Goal: Information Seeking & Learning: Learn about a topic

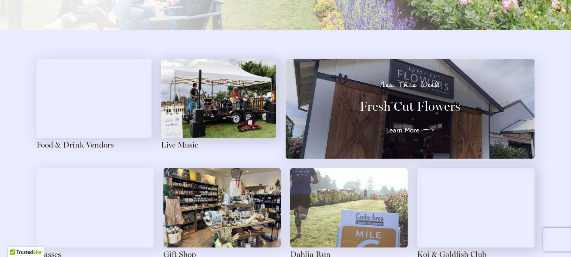
scroll to position [847, 0]
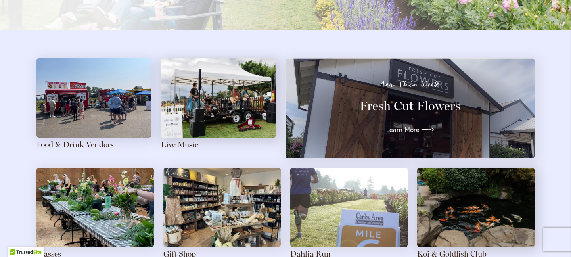
click at [179, 142] on link "Live Music" at bounding box center [179, 145] width 37 height 10
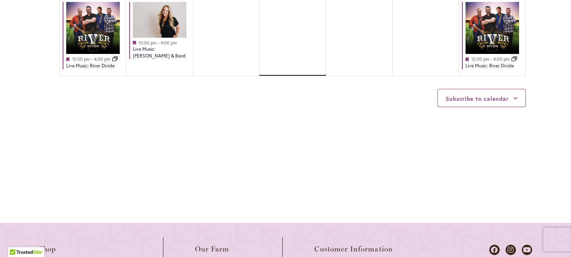
scroll to position [1022, 0]
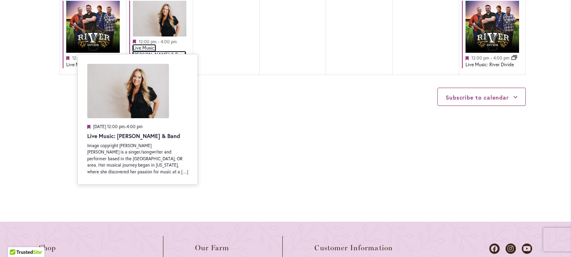
click at [164, 45] on link "Live Music: Tiffany Bird & Band" at bounding box center [159, 51] width 53 height 13
